Goal: Task Accomplishment & Management: Complete application form

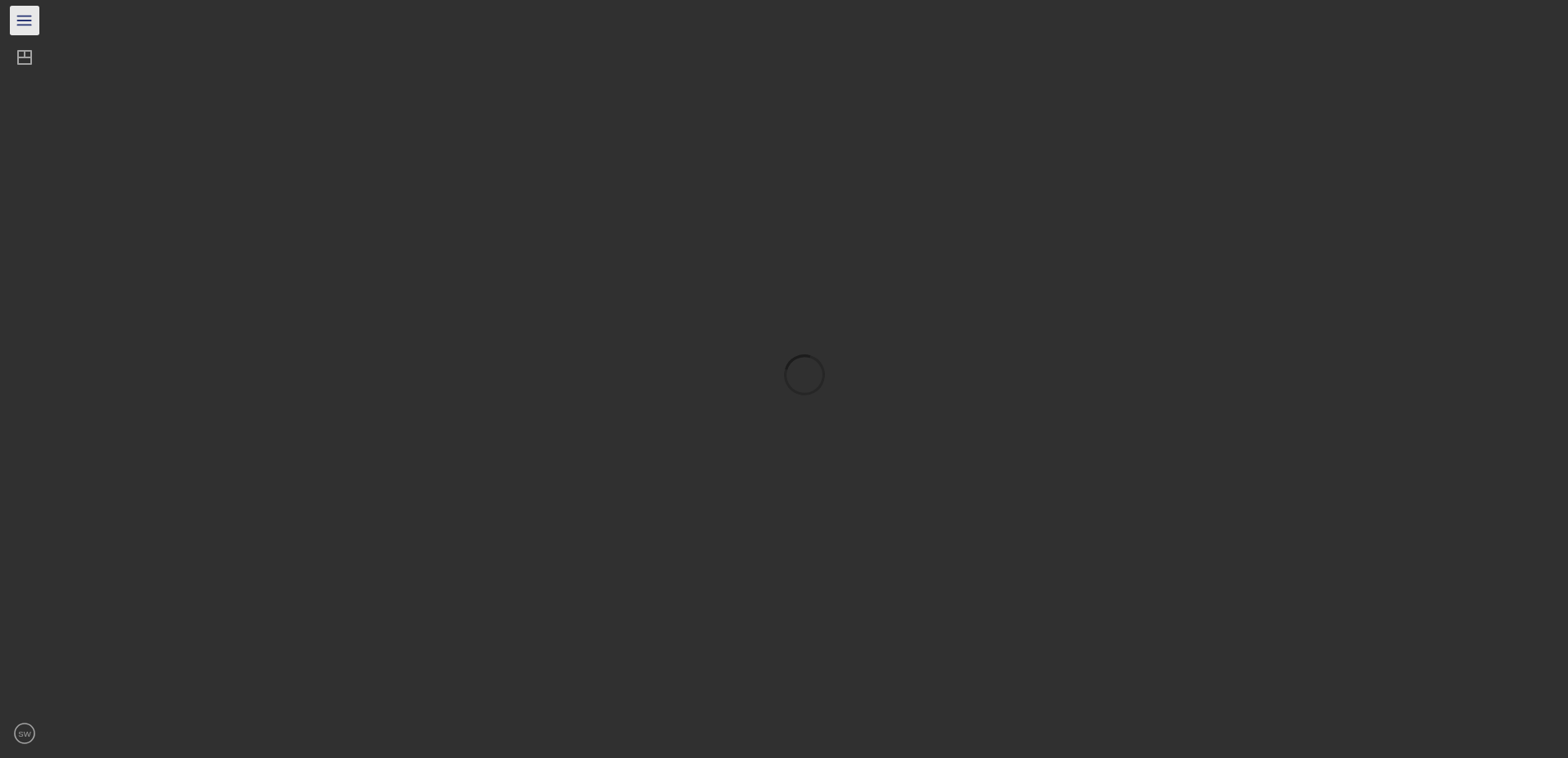
click at [18, 16] on line "button" at bounding box center [24, 16] width 14 height 0
click at [62, 64] on div "Dashboard" at bounding box center [77, 59] width 56 height 37
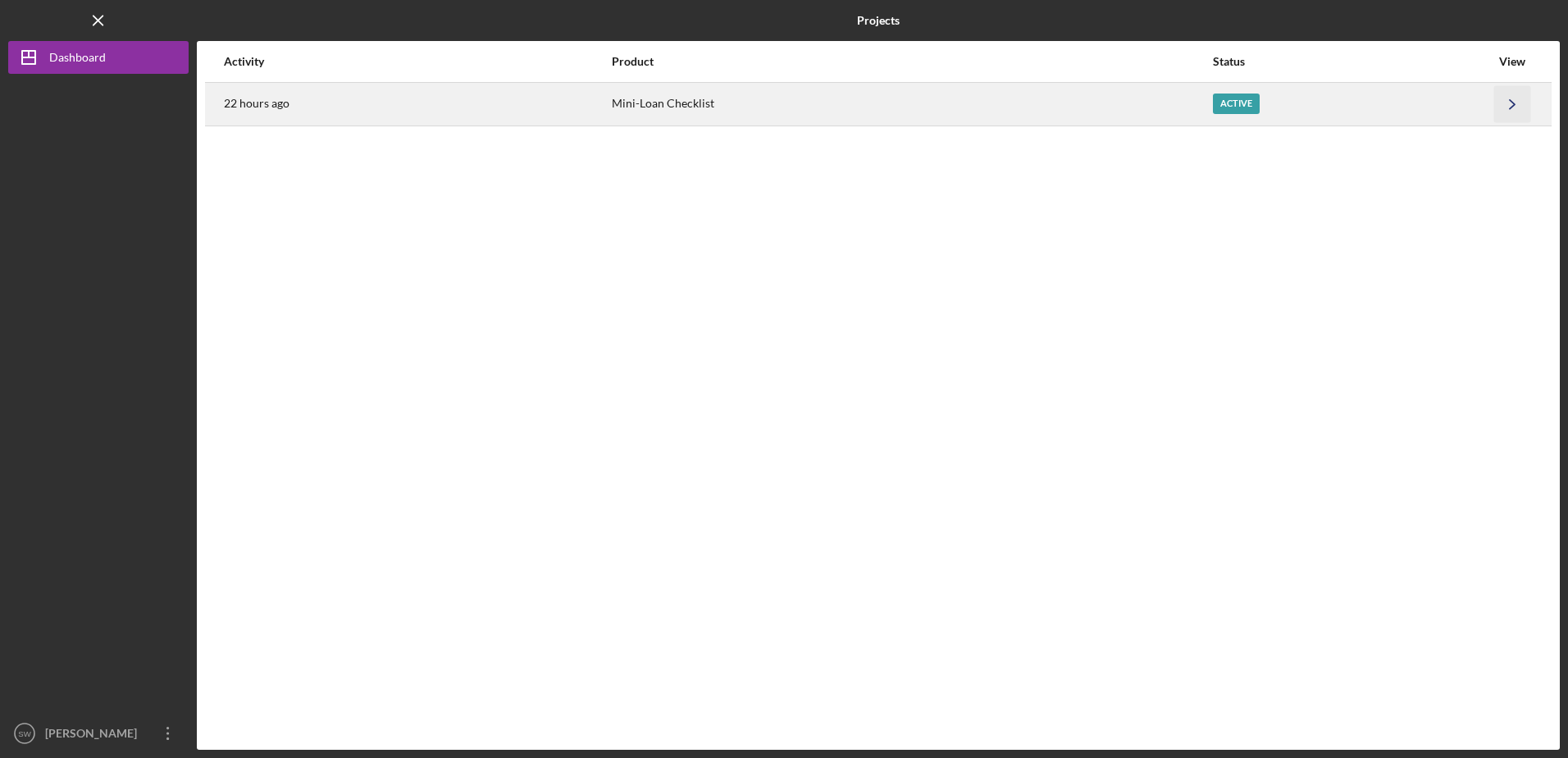
click at [1507, 102] on icon "Icon/Navigate" at bounding box center [1513, 104] width 37 height 37
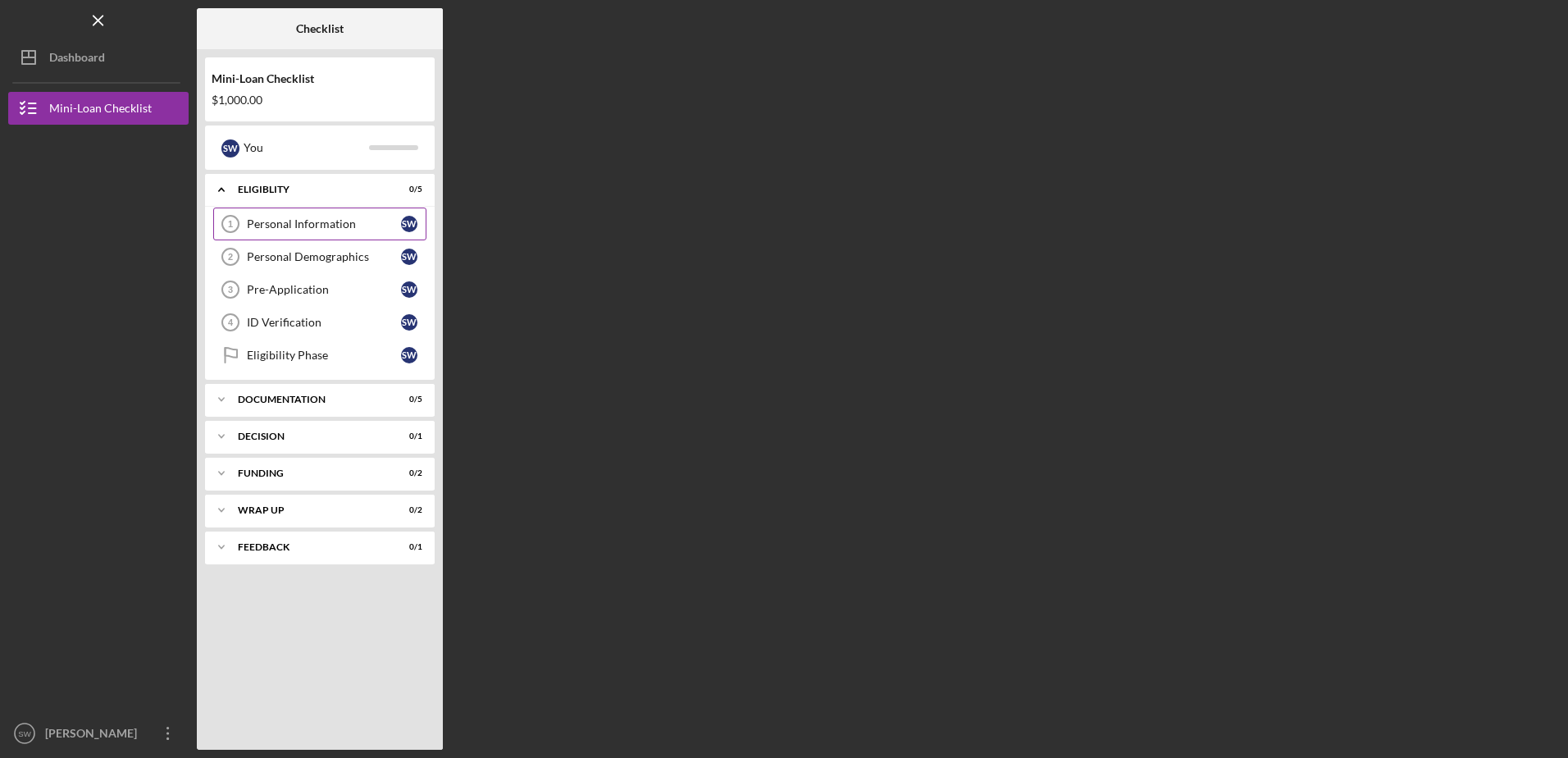
click at [363, 218] on div "Personal Information" at bounding box center [324, 224] width 154 height 14
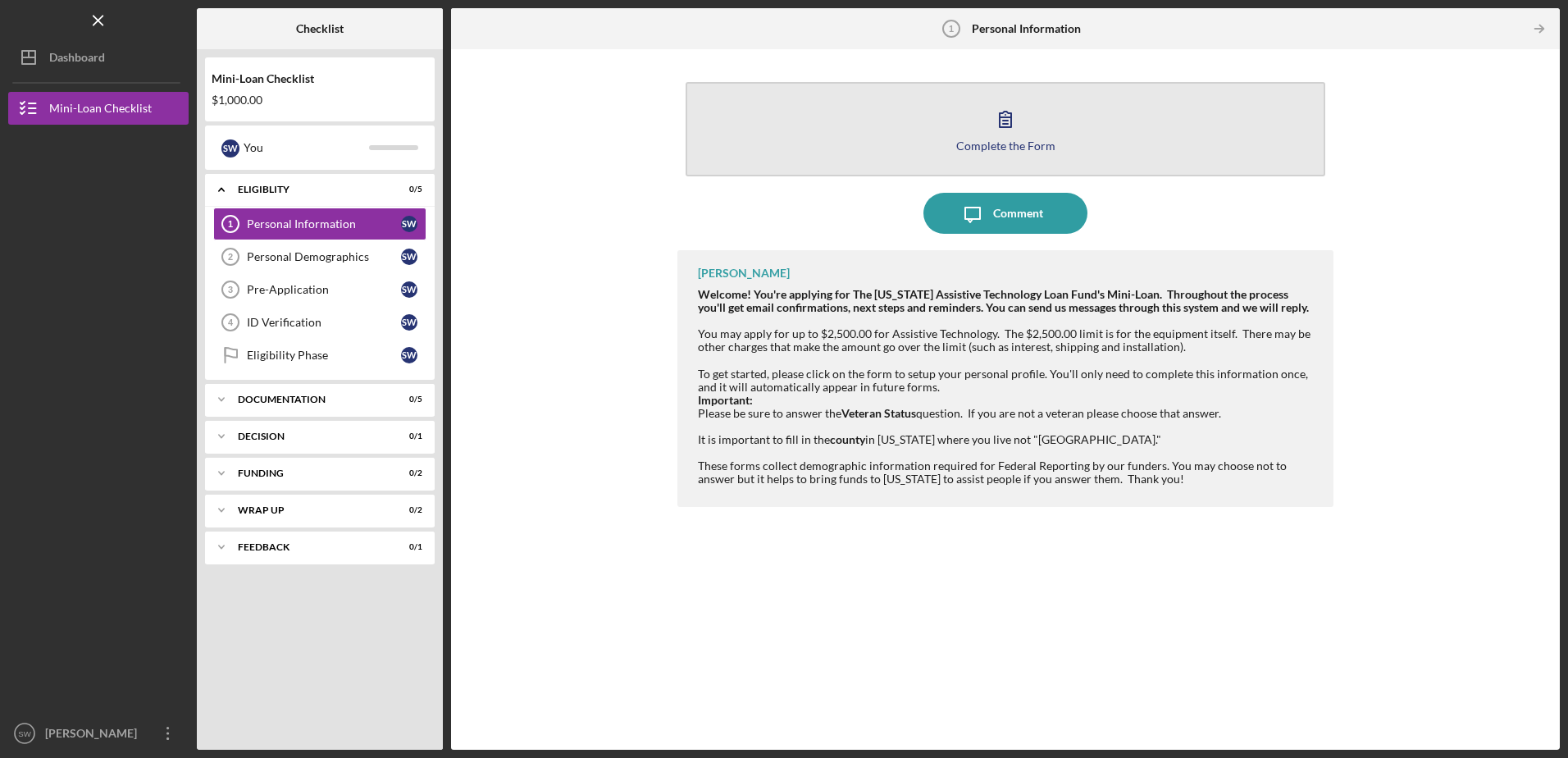
click at [1009, 130] on icon "button" at bounding box center [1006, 118] width 41 height 41
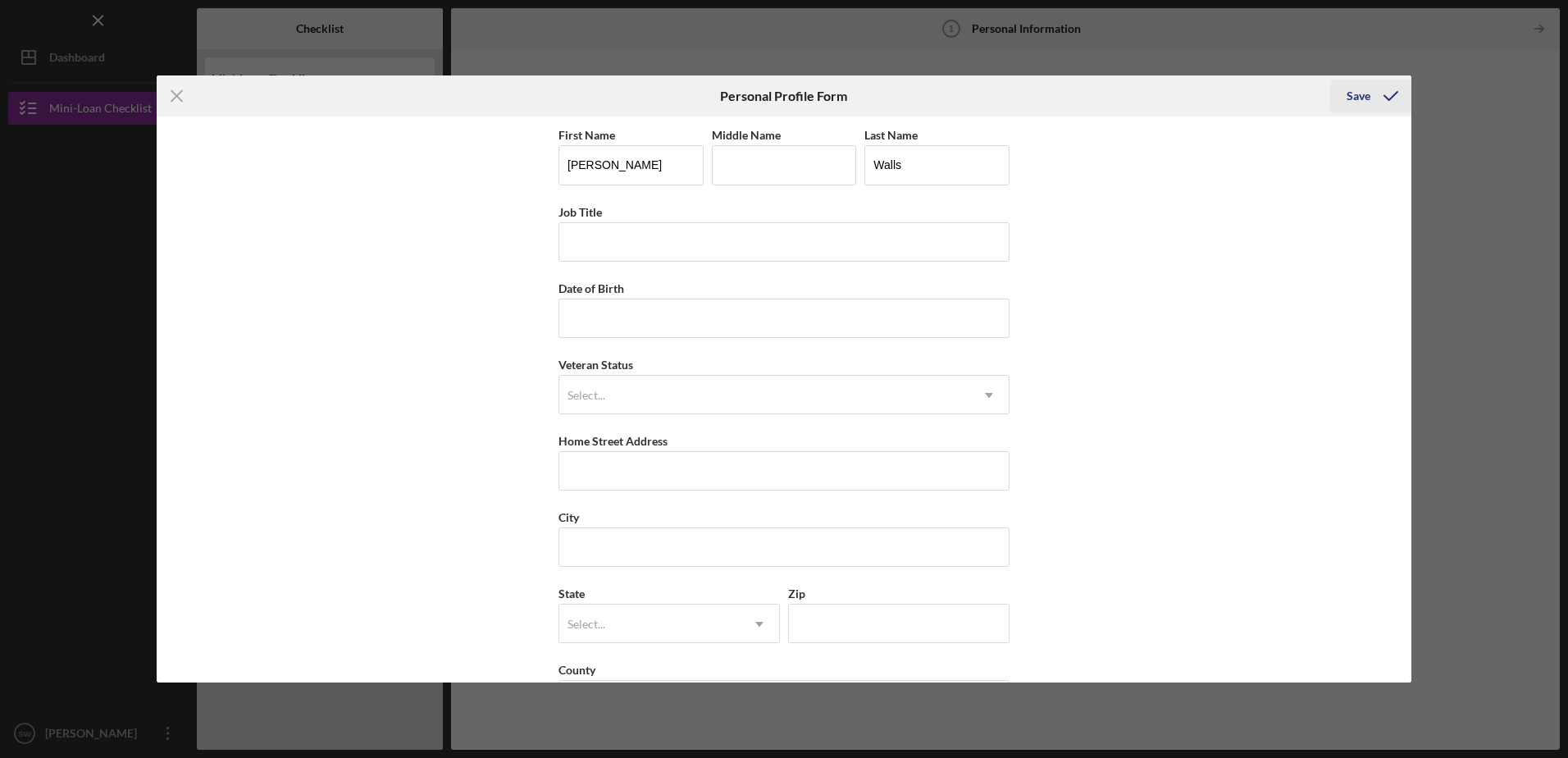
click at [1357, 96] on div "Save" at bounding box center [1359, 96] width 24 height 33
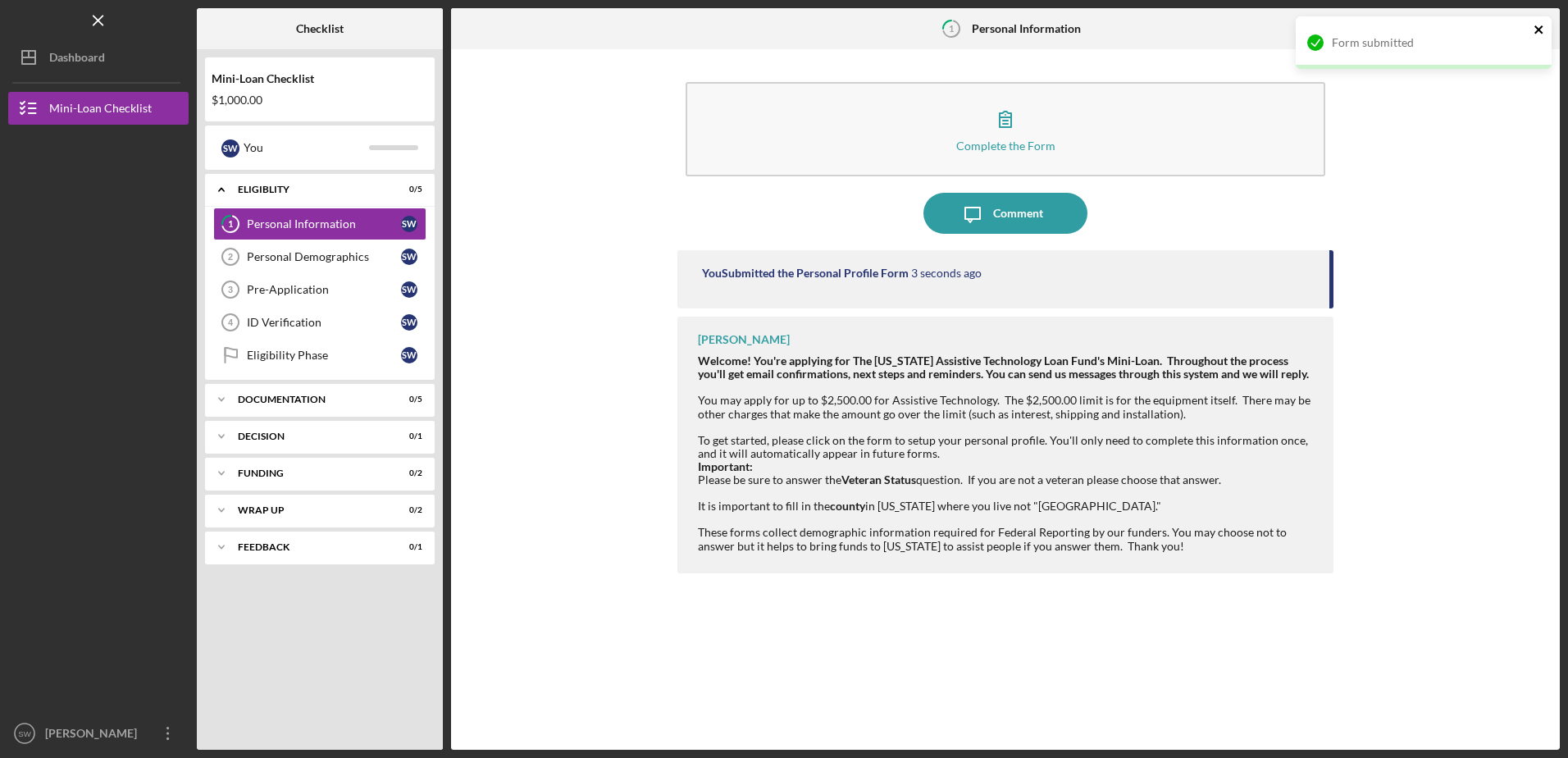
click at [1538, 35] on icon "close" at bounding box center [1540, 30] width 12 height 14
